Goal: Information Seeking & Learning: Check status

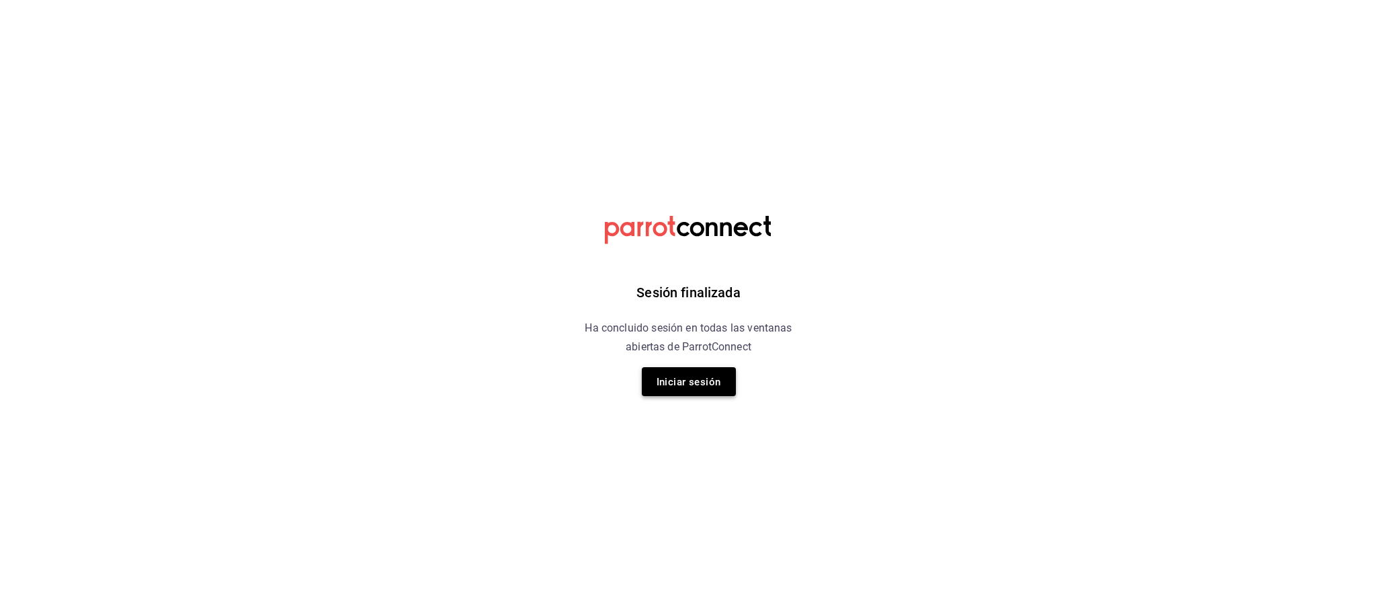
click at [694, 388] on font "Iniciar sesión" at bounding box center [689, 382] width 65 height 12
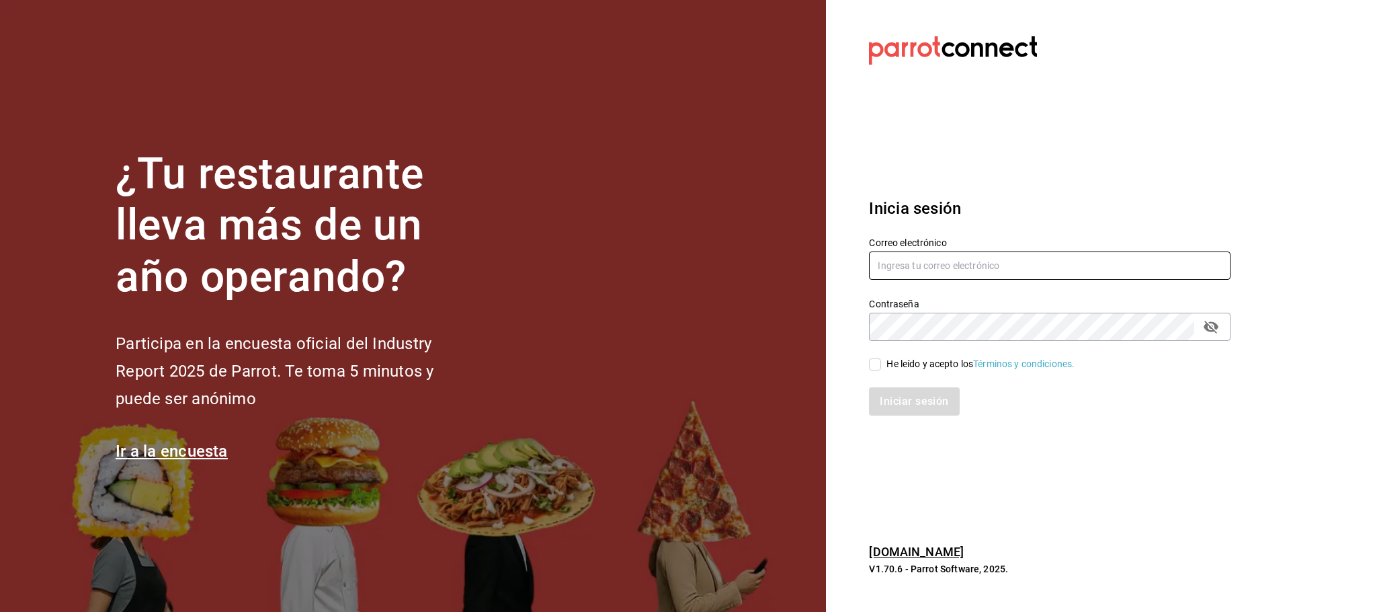
type input "restauranteflammingos.ad@gmail.com"
click at [875, 370] on input "He leído y acepto los Términos y condiciones." at bounding box center [875, 364] width 12 height 12
checkbox input "true"
click at [895, 401] on font "Iniciar sesión" at bounding box center [915, 401] width 69 height 13
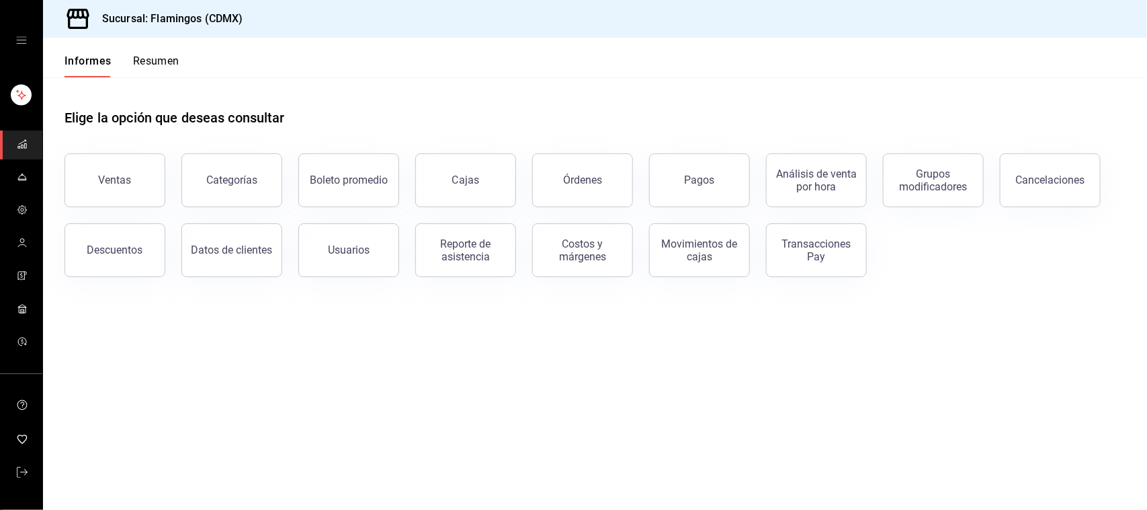
click at [452, 407] on main "Elige la opción que deseas consultar Ventas Categorías Boleto promedio Cajas Ór…" at bounding box center [595, 293] width 1104 height 432
click at [140, 184] on button "Ventas" at bounding box center [115, 180] width 101 height 54
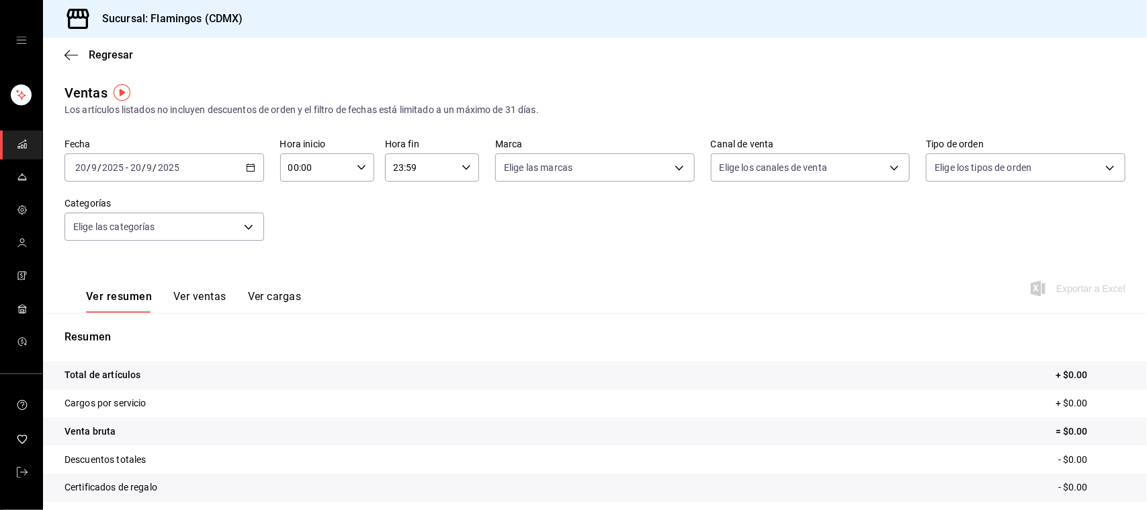
click at [343, 180] on input "00:00" at bounding box center [315, 167] width 71 height 27
click at [430, 216] on div at bounding box center [573, 255] width 1147 height 510
click at [249, 160] on div "[DATE] [DATE] - [DATE] [DATE]" at bounding box center [165, 167] width 200 height 28
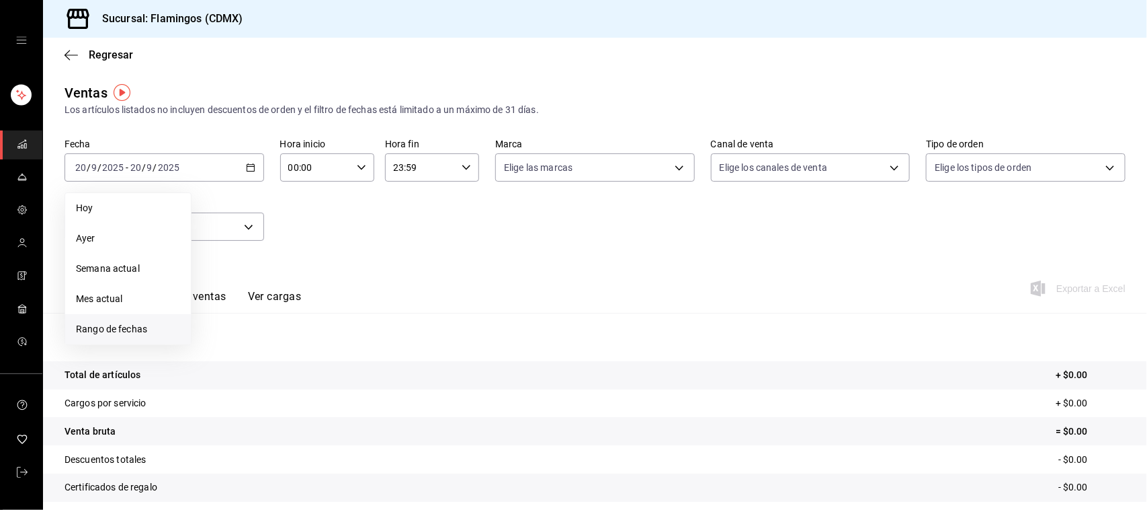
click at [106, 333] on font "Rango de fechas" at bounding box center [111, 328] width 71 height 11
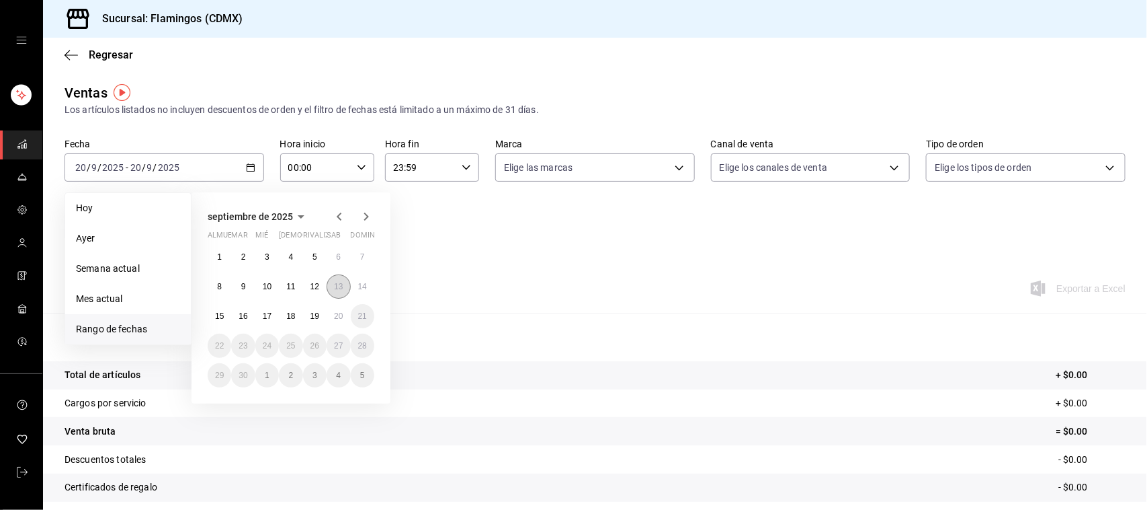
click at [335, 286] on font "13" at bounding box center [338, 286] width 9 height 9
click at [311, 318] on font "19" at bounding box center [315, 315] width 9 height 9
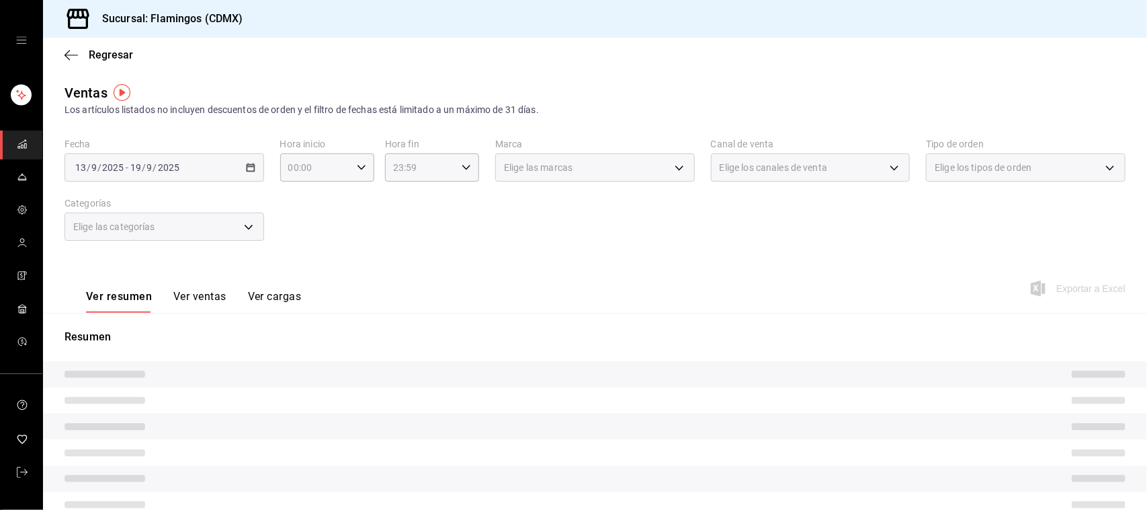
click at [240, 220] on div "Elige las categorías" at bounding box center [165, 226] width 200 height 28
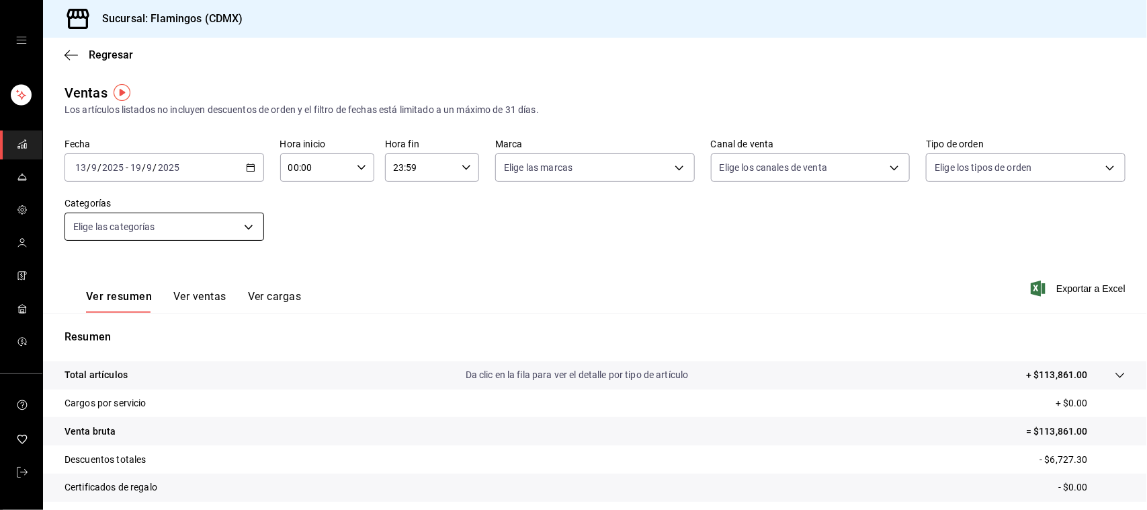
click at [241, 227] on body "Sucursal: Flamingos (CDMX) Regresar Ventas Los artículos listados no incluyen d…" at bounding box center [573, 255] width 1147 height 510
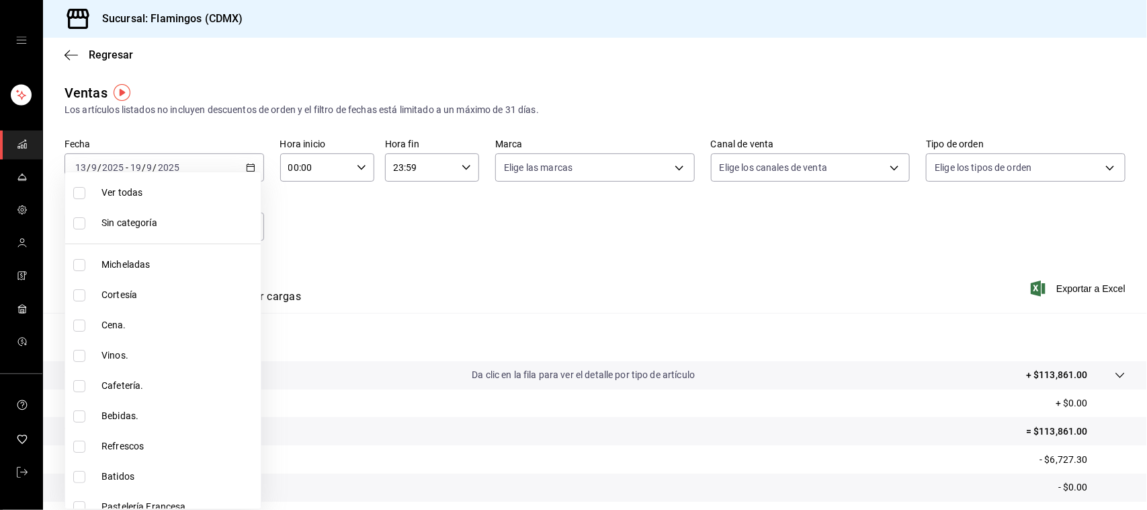
click at [120, 266] on font "Micheladas" at bounding box center [125, 264] width 48 height 11
type input "cb965f30-081d-4eb3-977e-f8136708cae6"
checkbox input "true"
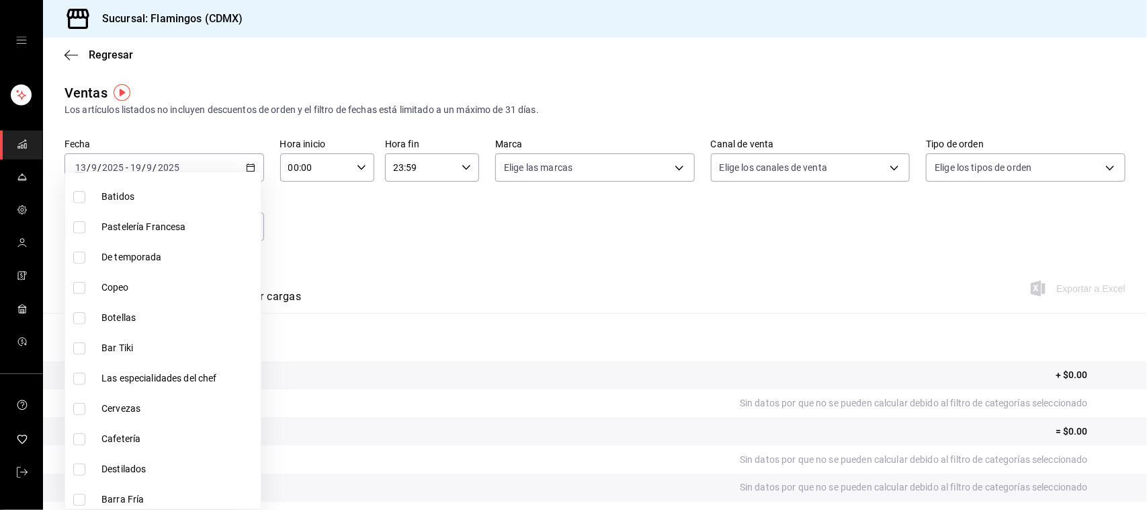
scroll to position [308, 0]
click at [75, 380] on input "checkbox" at bounding box center [79, 380] width 12 height 12
checkbox input "true"
type input "cb965f30-081d-4eb3-977e-f8136708cae6,c7ac82d5-3f34-4a9d-84d9-64d34fcebf53"
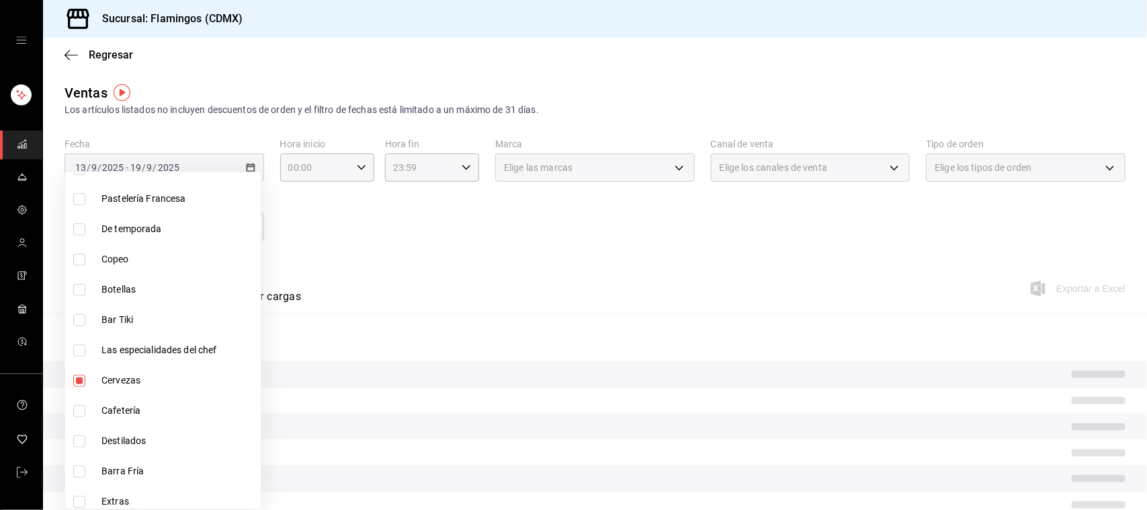
click at [394, 243] on div at bounding box center [573, 255] width 1147 height 510
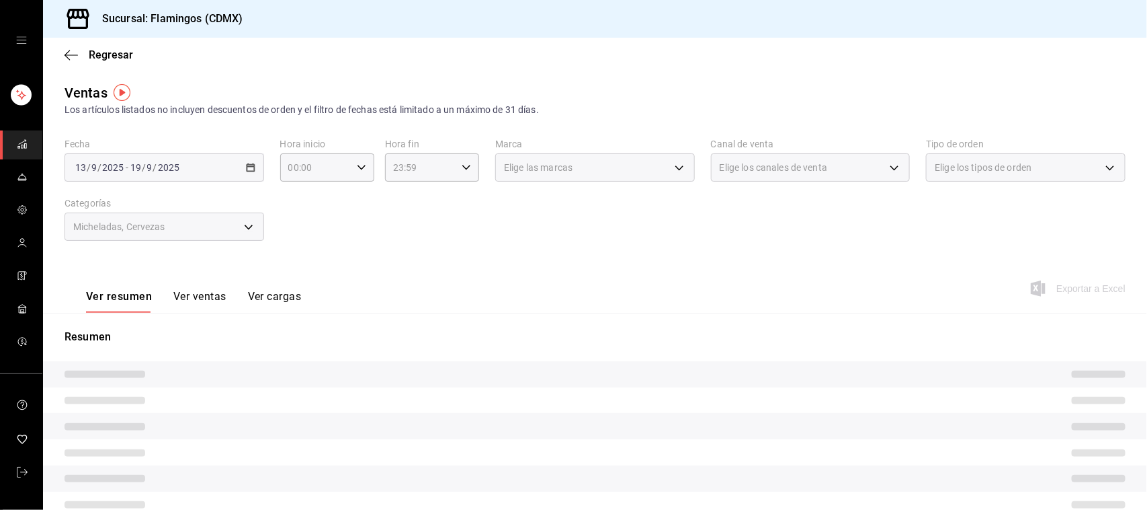
click at [196, 296] on font "Ver ventas" at bounding box center [199, 296] width 53 height 13
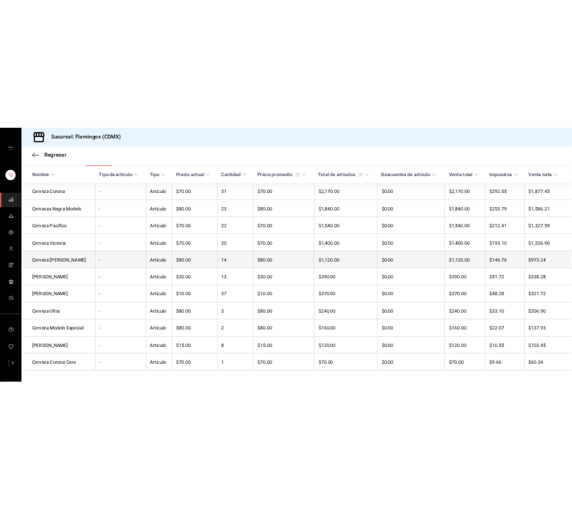
scroll to position [269, 0]
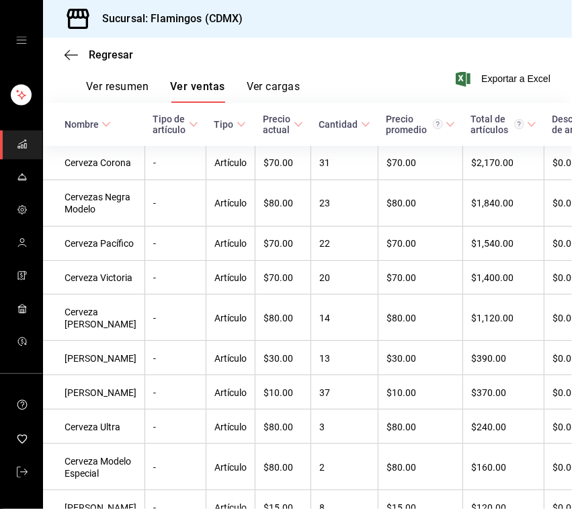
click at [350, 82] on div "Ver resumen Ver ventas Ver cargas Exportar a Excel" at bounding box center [307, 75] width 529 height 56
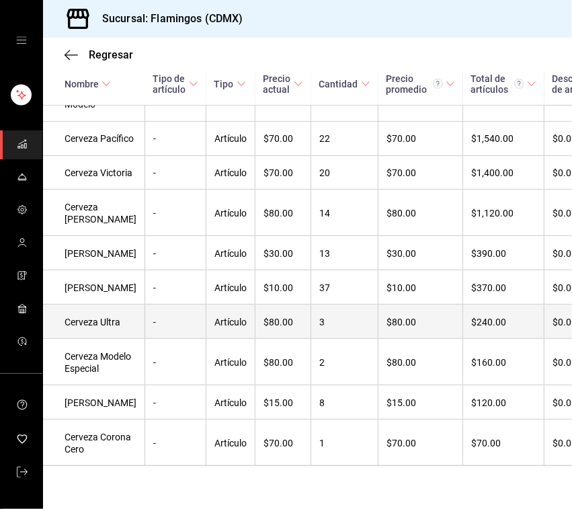
scroll to position [587, 0]
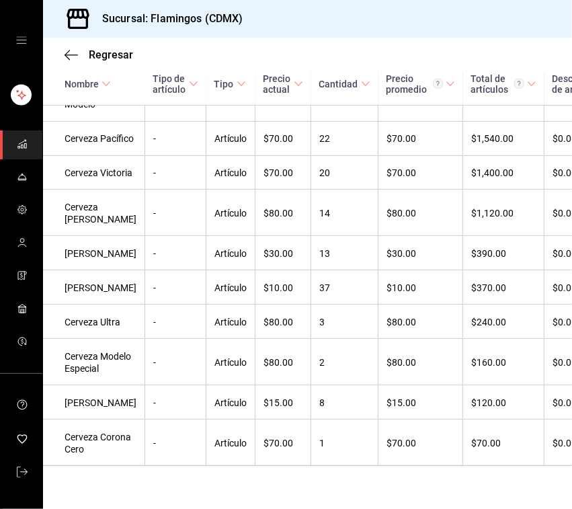
drag, startPoint x: 184, startPoint y: 57, endPoint x: 185, endPoint y: 65, distance: 8.2
click at [185, 57] on div "Regresar" at bounding box center [307, 55] width 529 height 34
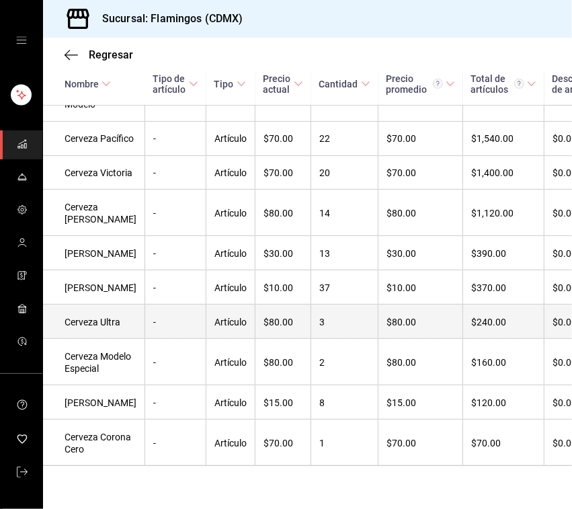
scroll to position [560, 0]
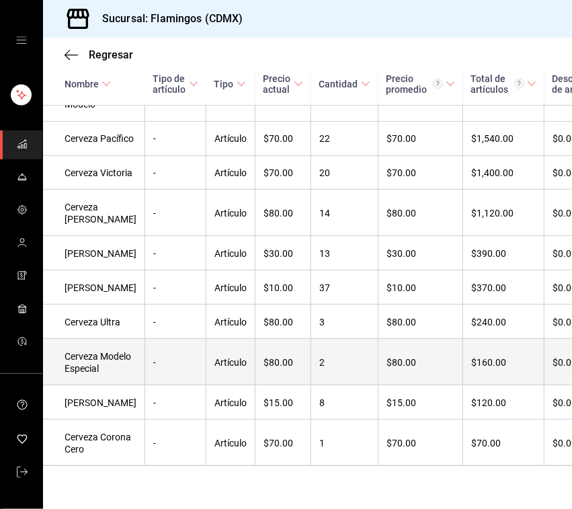
click at [280, 339] on td "$80.00" at bounding box center [283, 362] width 56 height 46
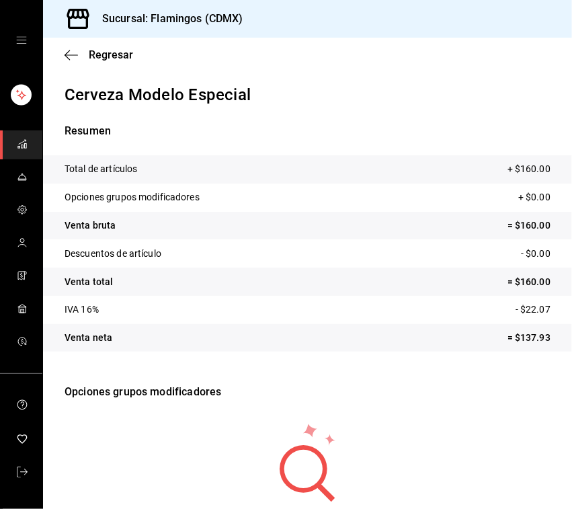
click at [68, 47] on div "Regresar" at bounding box center [307, 55] width 529 height 34
click at [72, 51] on icon "button" at bounding box center [71, 55] width 13 height 12
click at [119, 49] on font "Regresar" at bounding box center [111, 54] width 44 height 13
click at [110, 56] on font "Regresar" at bounding box center [111, 54] width 44 height 13
click at [96, 52] on font "Regresar" at bounding box center [111, 54] width 44 height 13
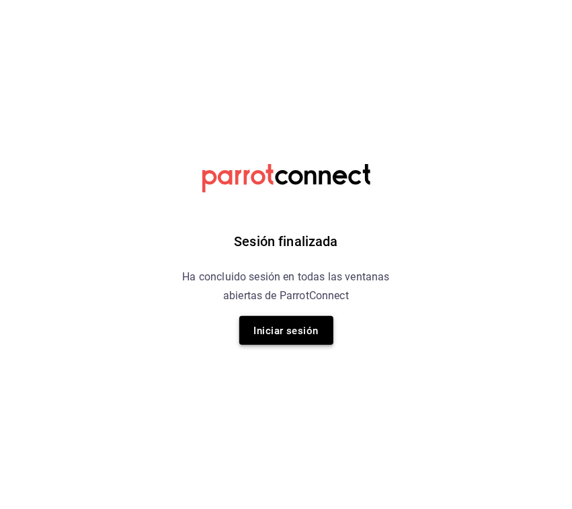
click at [266, 318] on button "Iniciar sesión" at bounding box center [286, 330] width 94 height 29
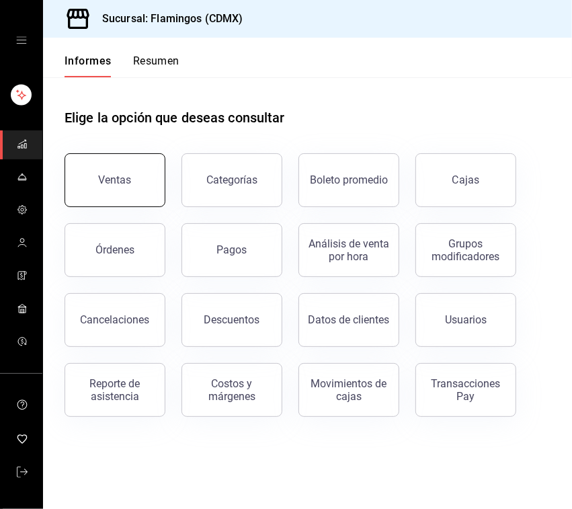
click at [106, 173] on button "Ventas" at bounding box center [115, 180] width 101 height 54
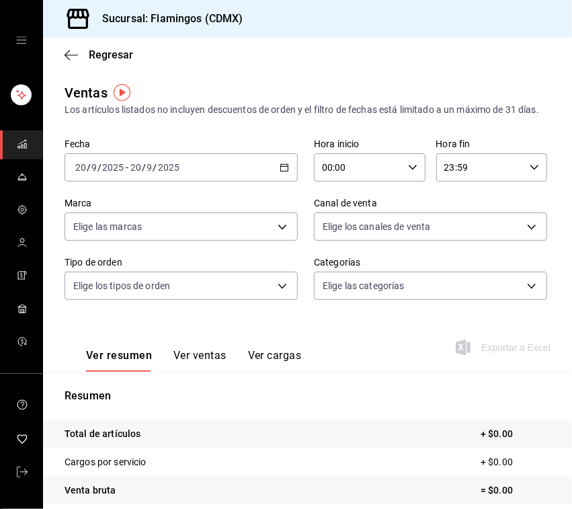
click at [284, 181] on div "[DATE] [DATE] - [DATE] [DATE]" at bounding box center [181, 167] width 233 height 28
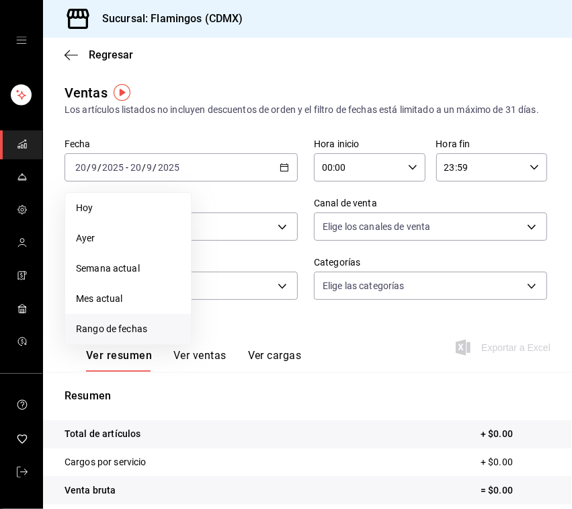
click at [125, 334] on font "Rango de fechas" at bounding box center [111, 328] width 71 height 11
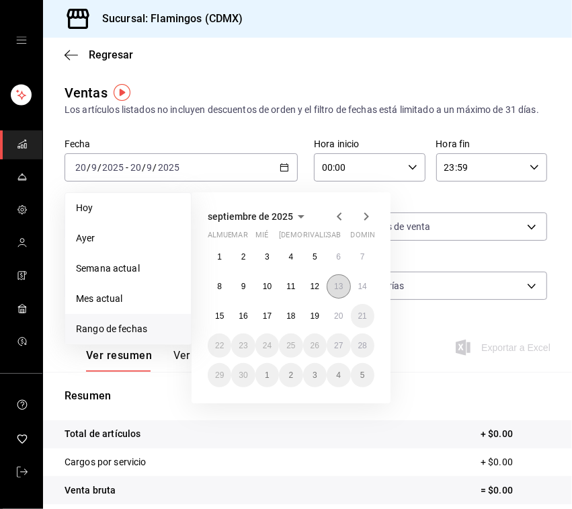
click at [337, 291] on font "13" at bounding box center [338, 286] width 9 height 9
click at [311, 321] on font "19" at bounding box center [315, 315] width 9 height 9
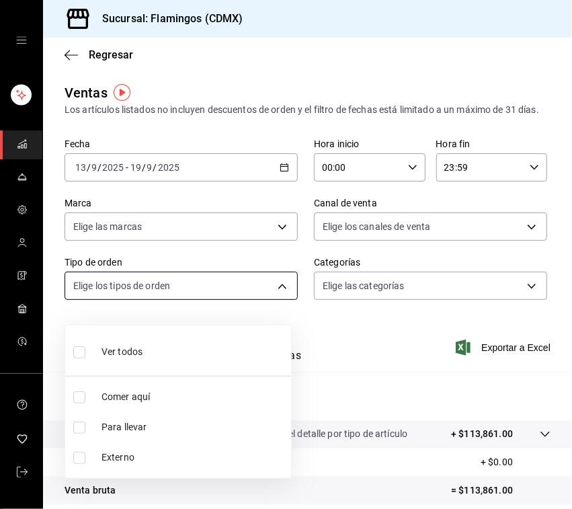
click at [186, 308] on body "Sucursal: Flamingos (CDMX) Regresar Ventas Los artículos listados no incluyen d…" at bounding box center [286, 254] width 572 height 509
click at [414, 239] on div at bounding box center [286, 254] width 572 height 509
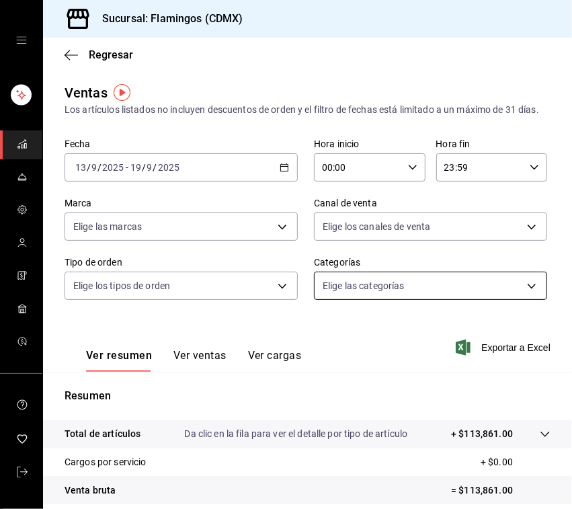
click at [333, 301] on body "Sucursal: Flamingos (CDMX) Regresar Ventas Los artículos listados no incluyen d…" at bounding box center [286, 254] width 572 height 509
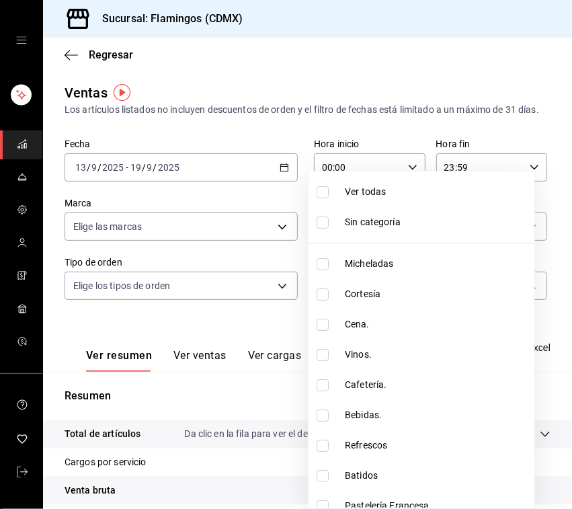
click at [357, 262] on font "Micheladas" at bounding box center [369, 263] width 48 height 11
type input "cb965f30-081d-4eb3-977e-f8136708cae6"
checkbox input "true"
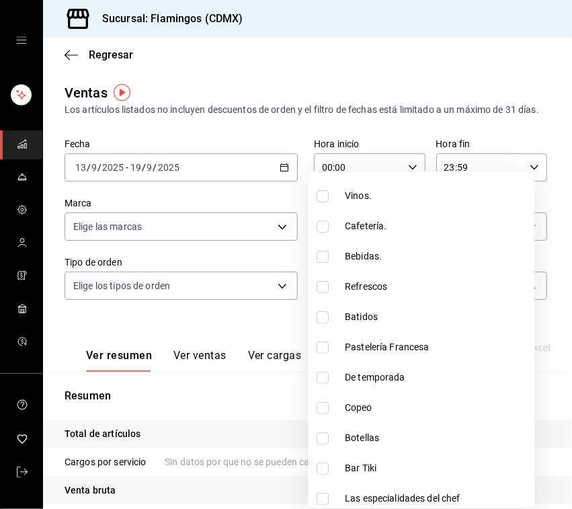
scroll to position [224, 0]
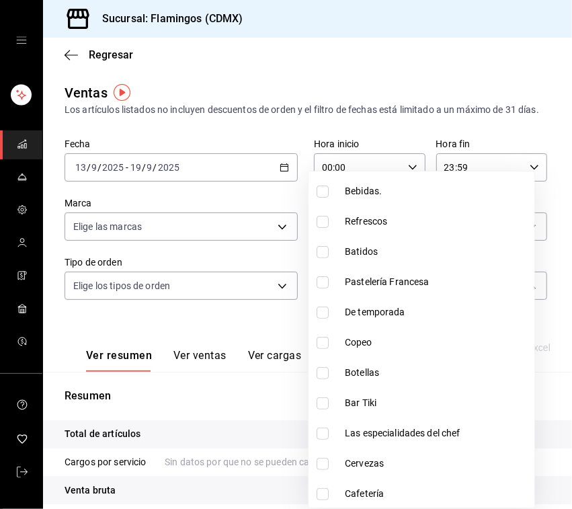
click at [324, 467] on input "checkbox" at bounding box center [323, 464] width 12 height 12
checkbox input "true"
type input "cb965f30-081d-4eb3-977e-f8136708cae6,c7ac82d5-3f34-4a9d-84d9-64d34fcebf53"
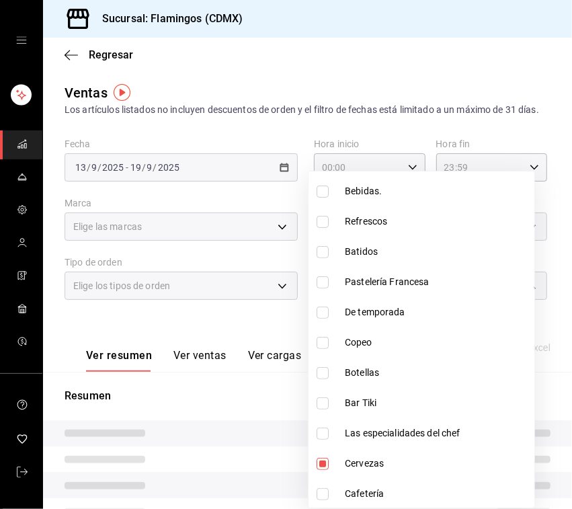
click at [270, 343] on div at bounding box center [286, 254] width 572 height 509
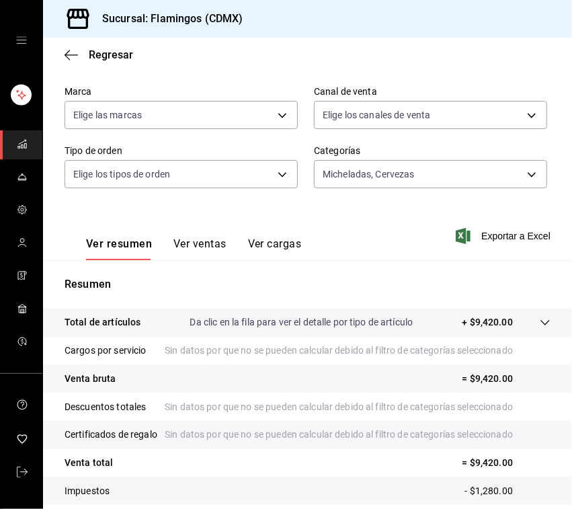
click at [195, 250] on font "Ver ventas" at bounding box center [199, 243] width 53 height 13
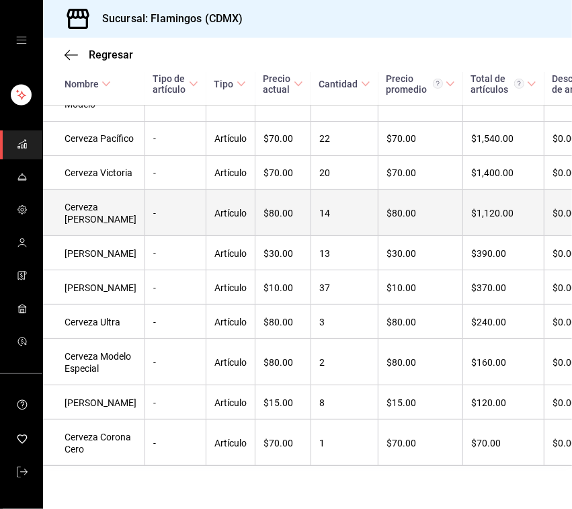
scroll to position [276, 0]
